Goal: Feedback & Contribution: Submit feedback/report problem

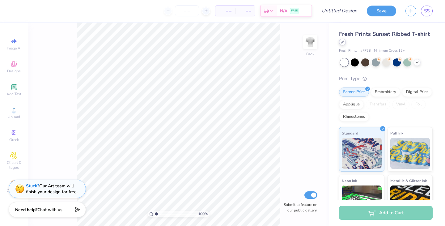
click at [343, 43] on icon at bounding box center [342, 41] width 3 height 3
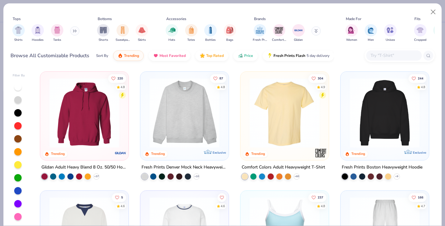
scroll to position [8, 0]
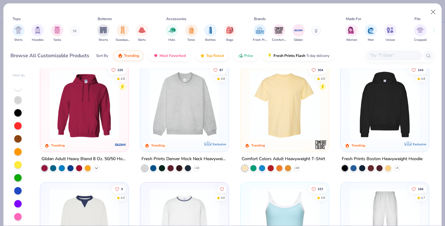
click at [96, 169] on icon at bounding box center [96, 168] width 5 height 5
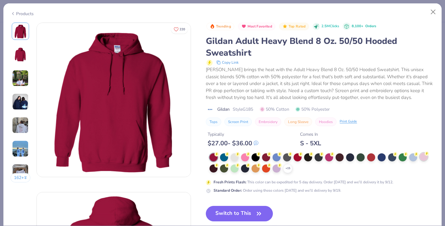
click at [424, 156] on div at bounding box center [424, 157] width 8 height 8
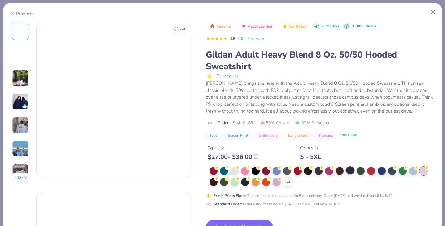
click at [350, 170] on div at bounding box center [350, 170] width 8 height 8
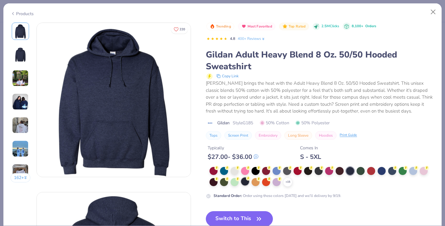
click at [247, 182] on div at bounding box center [245, 181] width 8 height 8
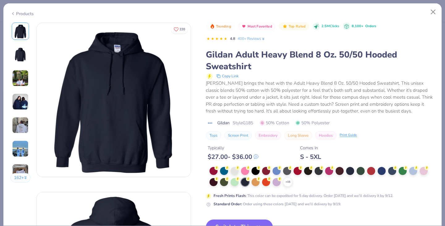
click at [22, 129] on img at bounding box center [20, 125] width 17 height 17
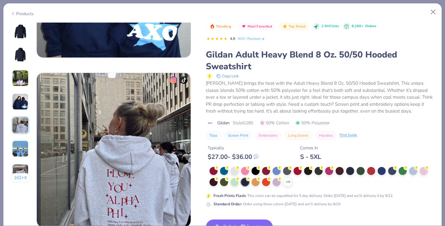
scroll to position [677, 0]
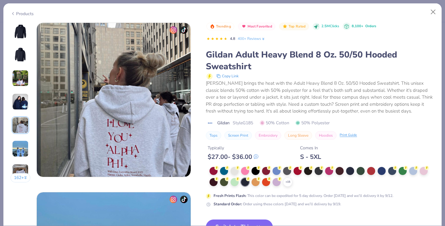
click at [20, 106] on img at bounding box center [20, 101] width 17 height 17
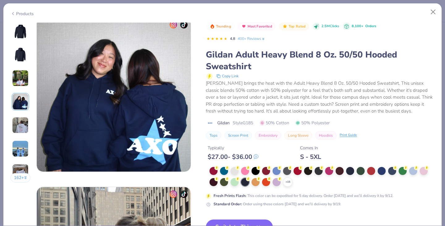
scroll to position [508, 0]
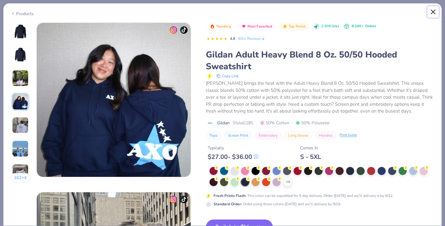
click at [431, 11] on button "Close" at bounding box center [433, 12] width 12 height 12
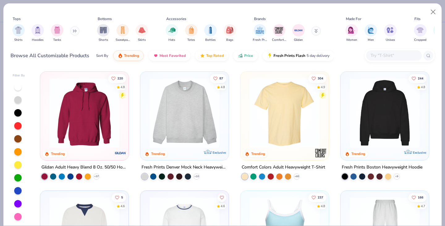
click at [77, 126] on img at bounding box center [84, 113] width 76 height 70
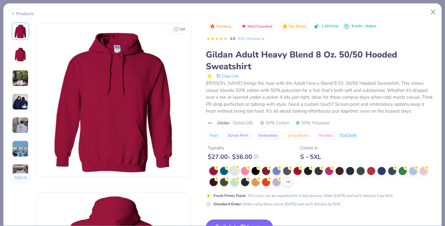
click at [234, 173] on div at bounding box center [235, 170] width 8 height 8
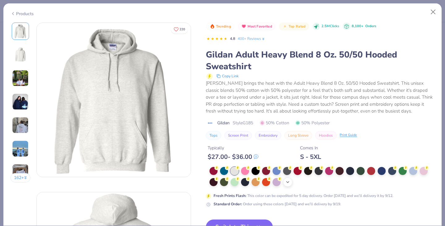
click at [289, 180] on icon at bounding box center [287, 182] width 5 height 5
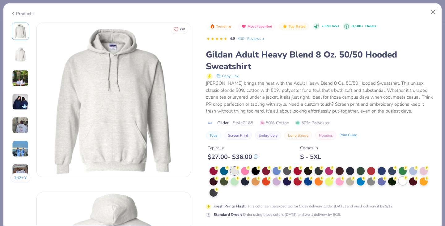
click at [403, 180] on div at bounding box center [403, 181] width 8 height 8
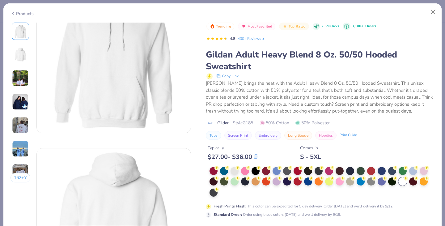
scroll to position [48, 0]
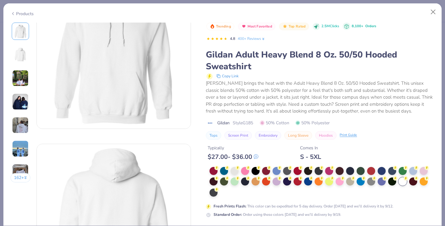
type textarea "x"
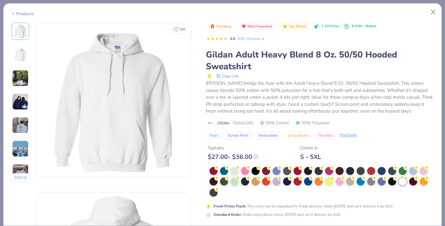
click at [364, 116] on div "Trending Most Favorited Top Rated 2.5M Clicks 8,100+ Orders 4.8 400+ Reviews Gi…" at bounding box center [320, 81] width 229 height 117
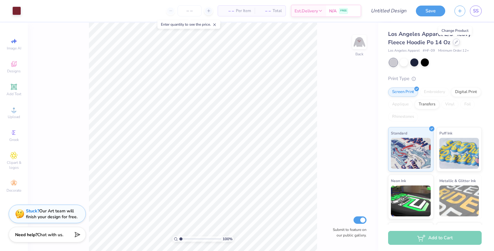
click at [455, 42] on icon at bounding box center [456, 41] width 3 height 3
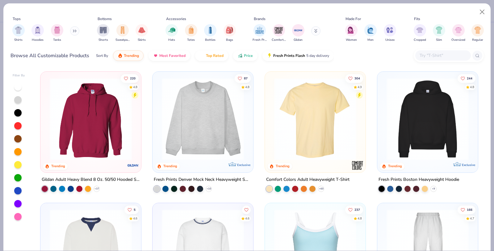
click at [107, 145] on img at bounding box center [91, 119] width 88 height 82
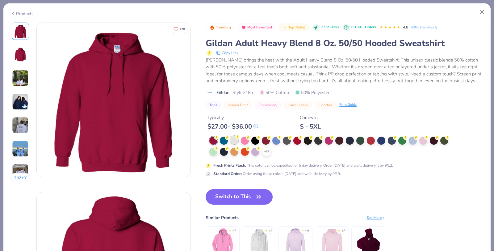
click at [237, 138] on circle at bounding box center [238, 137] width 4 height 4
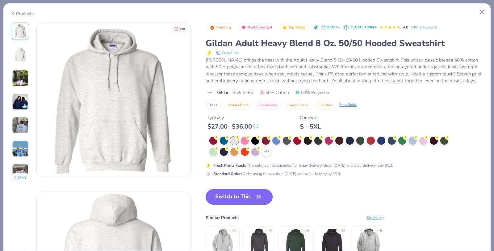
click at [240, 198] on button "Switch to This" at bounding box center [239, 196] width 67 height 15
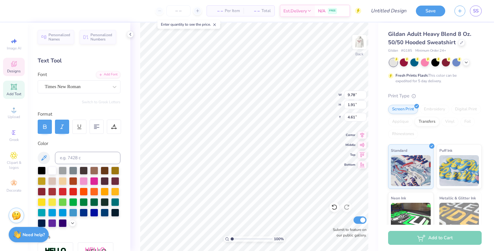
type textarea "Tri Tau"
type input "6.71"
type input "2.47"
type input "6.84"
type textarea "Sigma"
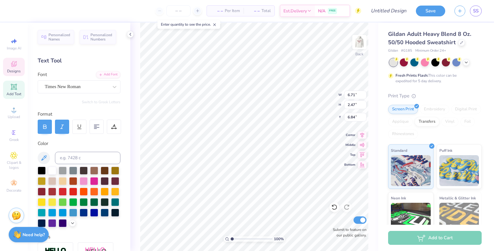
scroll to position [0, 0]
type input "8.01"
type input "1.98"
type input "4.54"
type textarea "Tri"
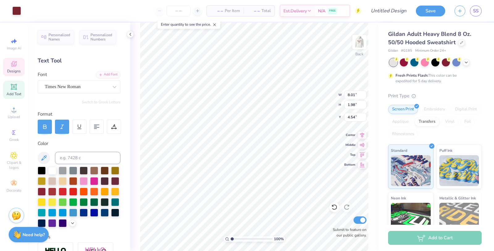
type input "4.74"
type input "5.87"
type input "6.38"
type input "6.99"
type input "2.47"
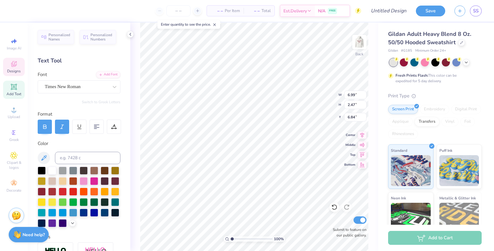
type input "6.38"
type input "4.74"
type input "5.87"
type input "4.50"
type input "0.89"
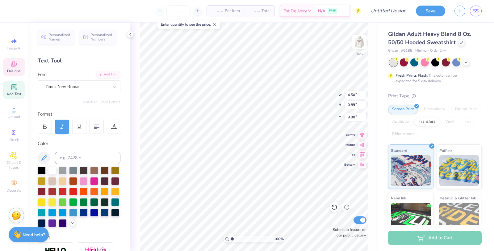
type input "9.32"
type input "7.25"
type input "4.40"
click at [52, 171] on div at bounding box center [52, 170] width 8 height 8
click at [51, 173] on div at bounding box center [52, 170] width 8 height 8
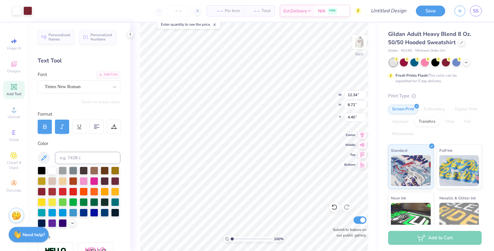
type input "4.41"
click at [53, 169] on div at bounding box center [52, 170] width 8 height 8
type input "8.73"
type input "4.40"
click at [54, 170] on div at bounding box center [52, 170] width 8 height 8
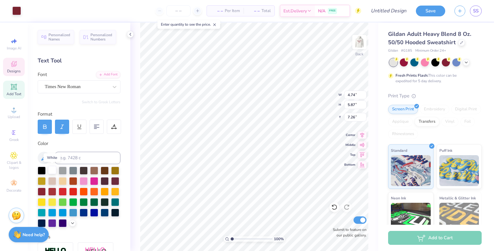
click at [53, 169] on div at bounding box center [52, 170] width 8 height 8
click at [18, 67] on div "Designs" at bounding box center [14, 67] width 22 height 18
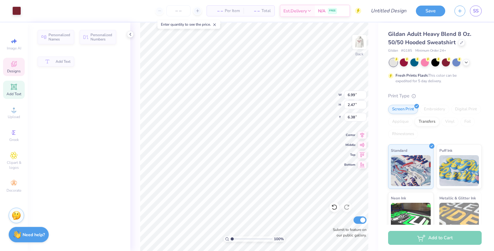
type input "6.99"
type input "2.47"
type input "6.38"
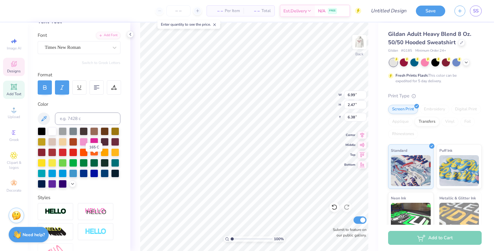
scroll to position [41, 0]
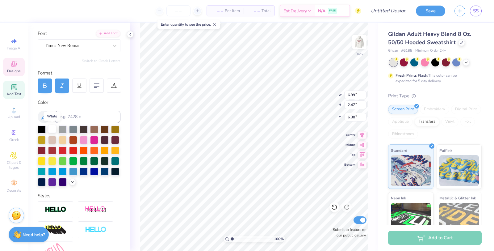
click at [51, 127] on div at bounding box center [52, 129] width 8 height 8
type input "4.74"
type input "5.87"
type input "7.26"
click at [52, 130] on div at bounding box center [52, 129] width 8 height 8
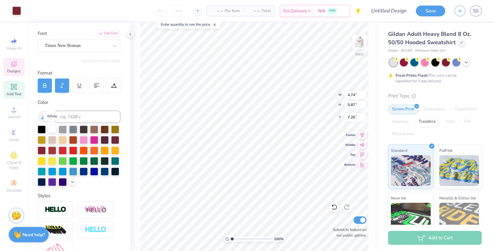
click at [52, 130] on div at bounding box center [52, 129] width 8 height 8
click at [53, 130] on div at bounding box center [52, 129] width 8 height 8
click at [7, 71] on div "Designs" at bounding box center [14, 67] width 22 height 18
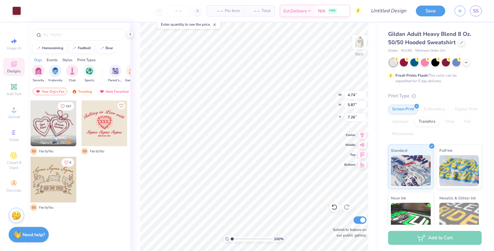
type input "7.25"
type input "4.50"
type input "0.89"
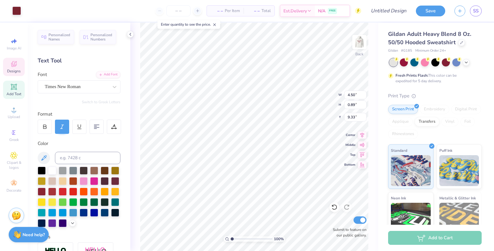
type input "9.29"
click at [54, 169] on div at bounding box center [52, 170] width 8 height 8
click at [466, 62] on icon at bounding box center [466, 61] width 5 height 5
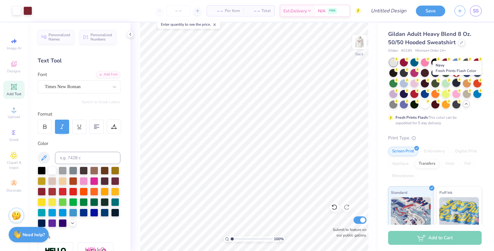
click at [458, 86] on div at bounding box center [457, 83] width 8 height 8
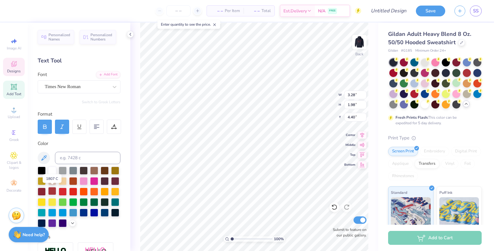
click at [52, 191] on div at bounding box center [52, 191] width 8 height 8
click at [42, 191] on div at bounding box center [42, 191] width 8 height 8
type input "6.99"
type input "2.47"
type input "6.38"
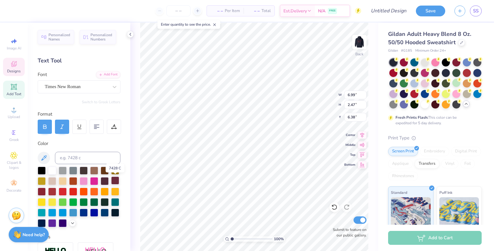
click at [117, 180] on div at bounding box center [115, 180] width 8 height 8
click at [42, 189] on div at bounding box center [42, 191] width 8 height 8
click at [75, 156] on input at bounding box center [88, 158] width 66 height 12
type input "188"
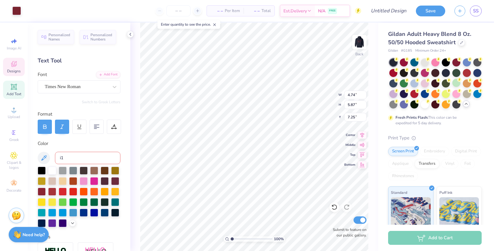
type input "i"
type input "188"
type input "6.99"
type input "2.47"
type input "6.38"
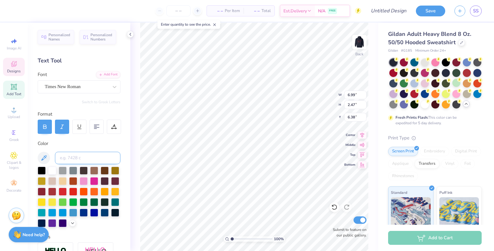
click at [87, 157] on input at bounding box center [88, 158] width 66 height 12
type input "188"
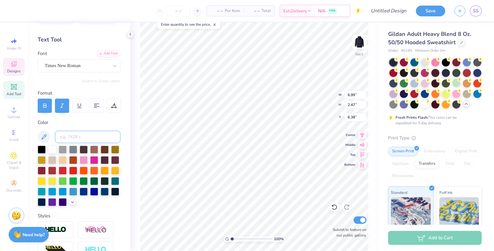
scroll to position [22, 0]
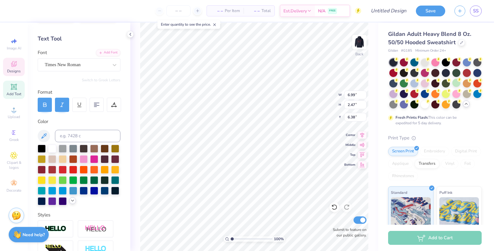
click at [71, 202] on icon at bounding box center [72, 200] width 5 height 5
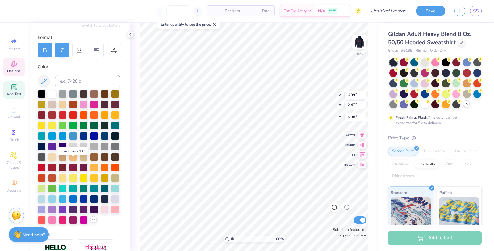
scroll to position [79, 0]
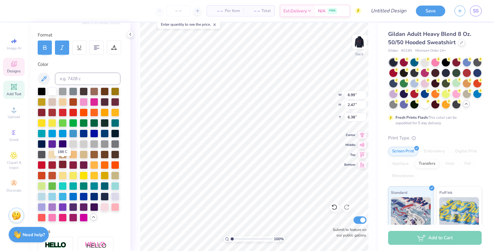
click at [65, 164] on div at bounding box center [63, 164] width 8 height 8
type input "3.28"
type input "1.98"
type input "4.40"
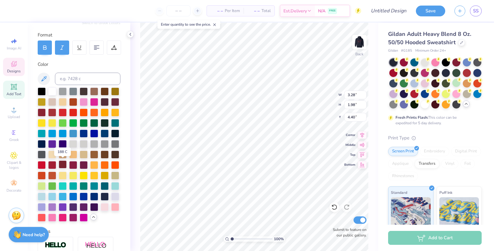
click at [62, 161] on div at bounding box center [63, 164] width 8 height 8
type input "4.50"
type input "0.89"
type input "9.29"
type input "6.99"
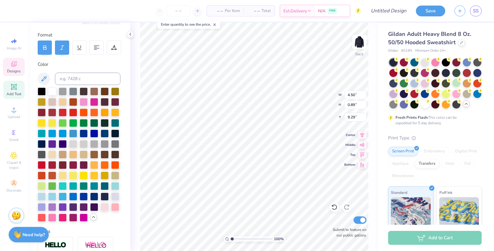
type input "2.47"
type input "6.38"
click at [52, 92] on div at bounding box center [52, 91] width 8 height 8
type input "3.28"
type input "1.98"
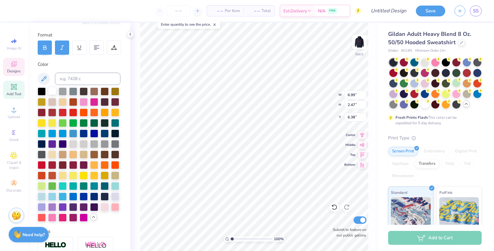
type input "4.40"
click at [53, 91] on div at bounding box center [52, 91] width 8 height 8
click at [52, 91] on div at bounding box center [52, 91] width 8 height 8
click at [137, 91] on div "100 % Back W 4.74 4.74 " H 5.87 5.87 " Y 7.25 7.25 " Center Middle Top Bottom S…" at bounding box center [254, 137] width 248 height 228
type input "6.80"
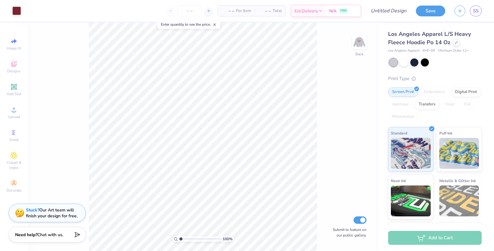
click at [50, 217] on div "Stuck? Our Art team will finish your design for free." at bounding box center [52, 213] width 52 height 12
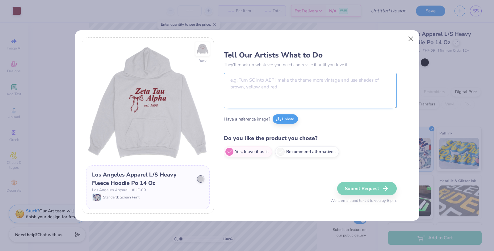
click at [240, 89] on textarea at bounding box center [310, 90] width 173 height 35
click at [203, 62] on img at bounding box center [203, 49] width 28 height 28
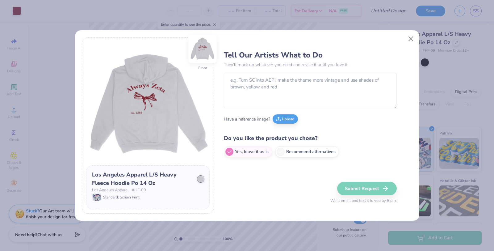
click at [203, 56] on img at bounding box center [203, 49] width 28 height 28
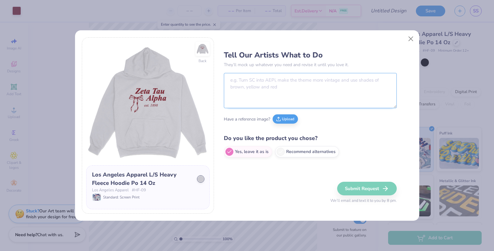
click at [241, 85] on textarea at bounding box center [310, 90] width 173 height 35
type textarea "Turn Zeta Tau Alpha into Tri Sigma, Year into 1898, and use Gildan White"
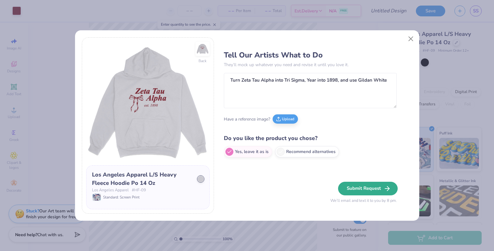
click at [359, 193] on button "Submit Request" at bounding box center [368, 189] width 60 height 14
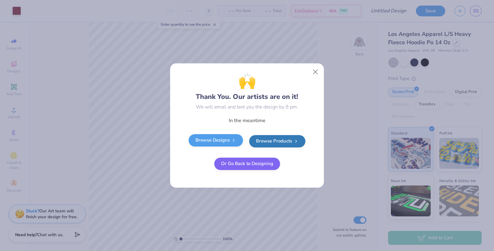
click at [203, 142] on link "Browse Designs" at bounding box center [216, 140] width 54 height 12
